Goal: Task Accomplishment & Management: Complete application form

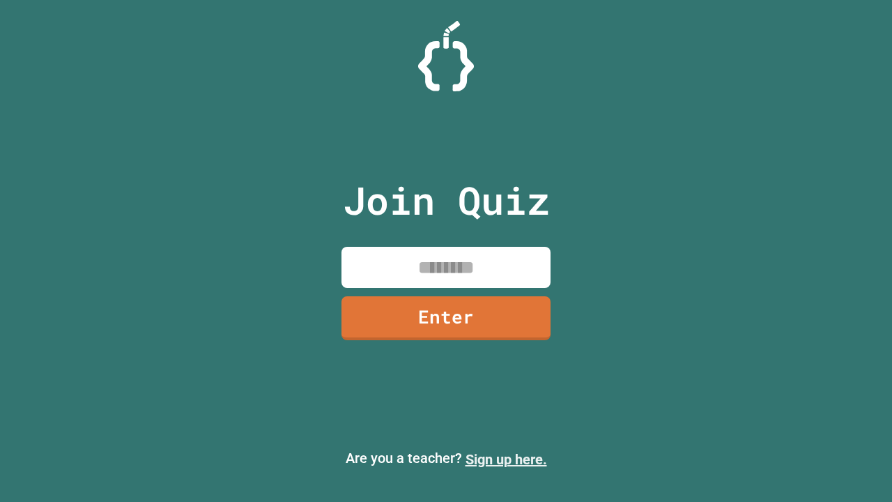
click at [506, 459] on link "Sign up here." at bounding box center [507, 459] width 82 height 17
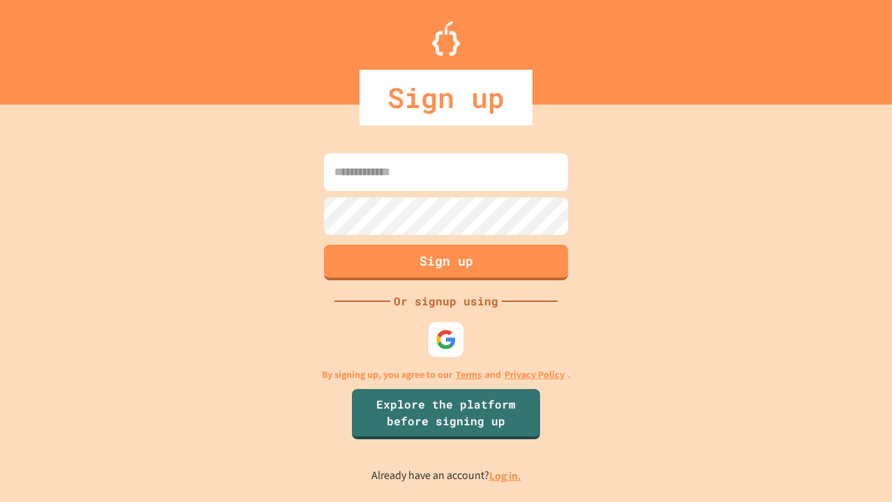
click at [506, 475] on link "Log in." at bounding box center [505, 475] width 32 height 15
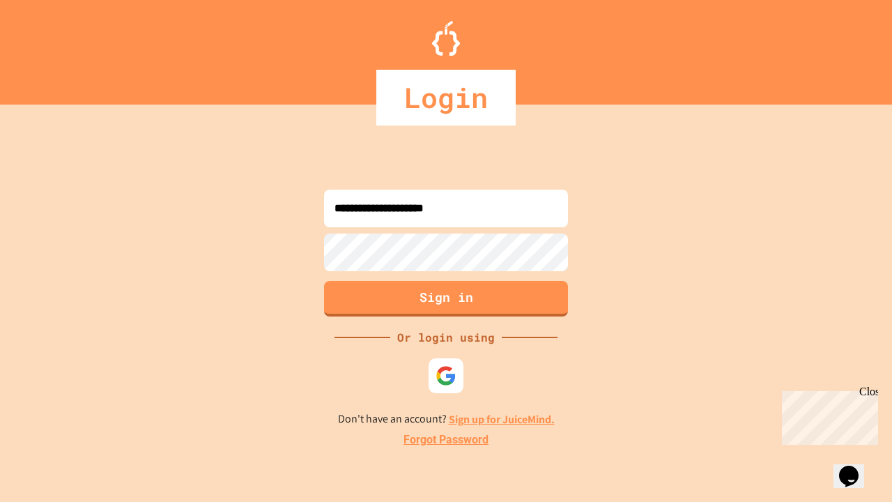
type input "**********"
